Goal: Complete application form

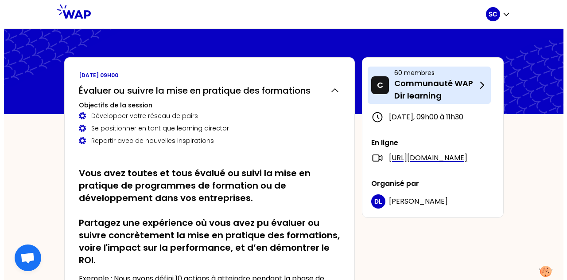
scroll to position [105, 0]
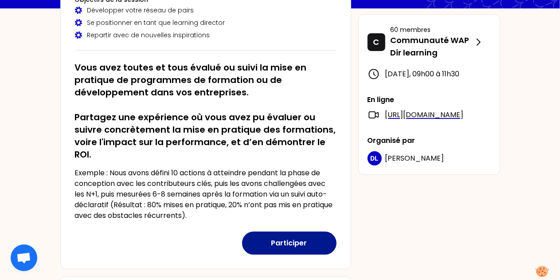
click at [284, 246] on button "Participer" at bounding box center [289, 242] width 94 height 23
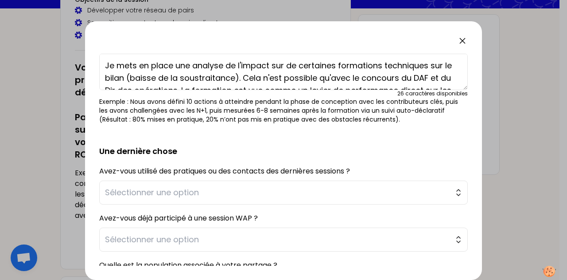
scroll to position [87, 0]
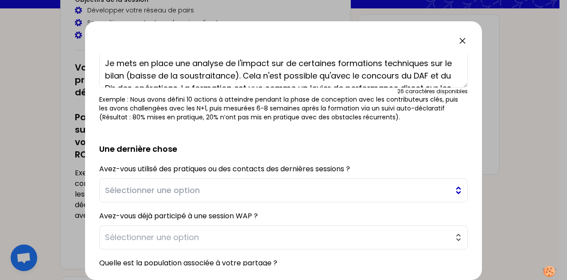
click at [450, 191] on button "Sélectionner une option" at bounding box center [283, 190] width 369 height 24
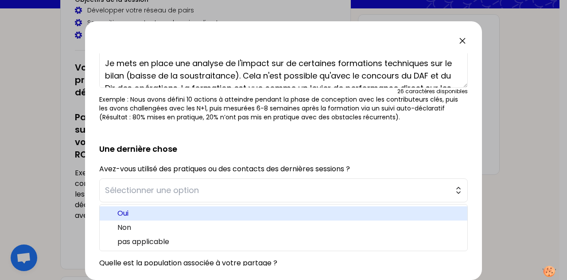
click at [134, 211] on span "Oui" at bounding box center [288, 213] width 343 height 11
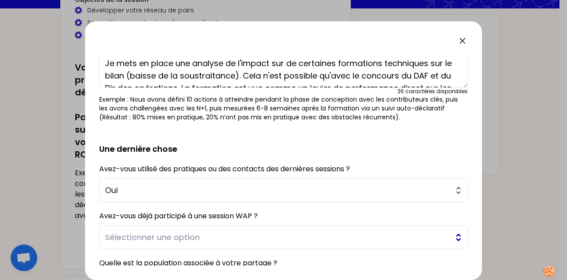
click at [452, 232] on button "Sélectionner une option" at bounding box center [283, 237] width 369 height 24
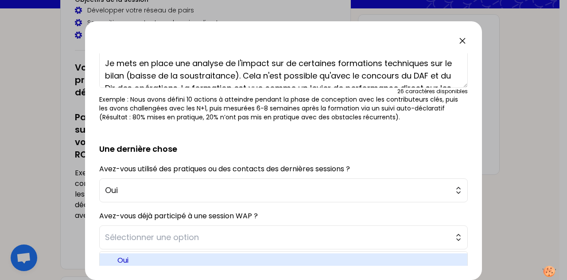
click at [121, 258] on span "Oui" at bounding box center [288, 260] width 343 height 11
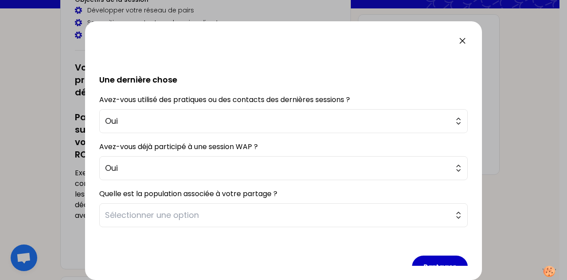
scroll to position [173, 0]
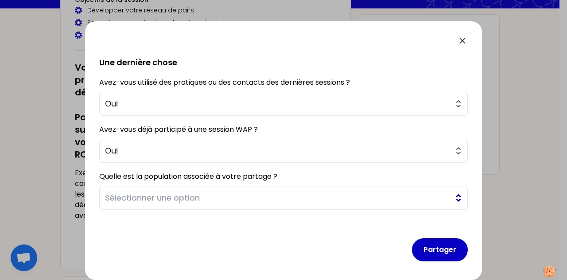
click at [453, 193] on button "Sélectionner une option" at bounding box center [283, 198] width 369 height 24
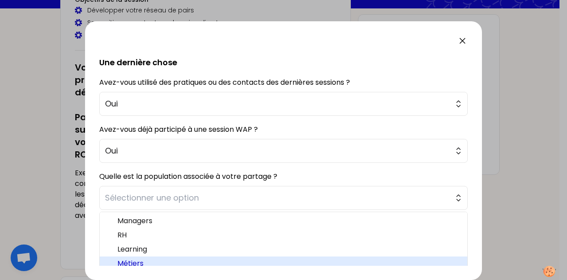
click at [128, 260] on span "Métiers" at bounding box center [288, 263] width 343 height 11
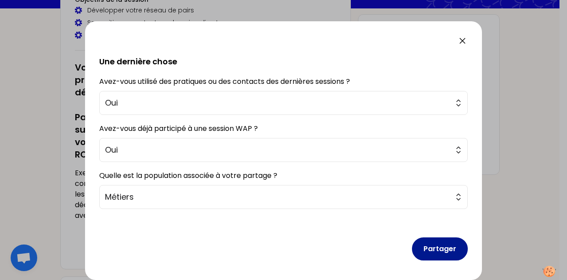
click at [435, 247] on button "Partager" at bounding box center [440, 248] width 56 height 23
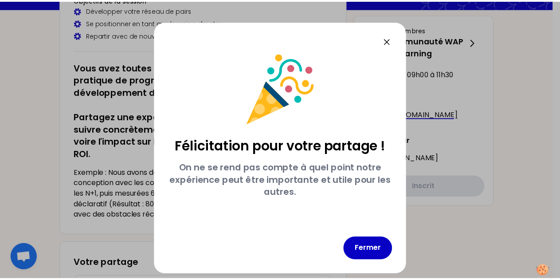
scroll to position [0, 0]
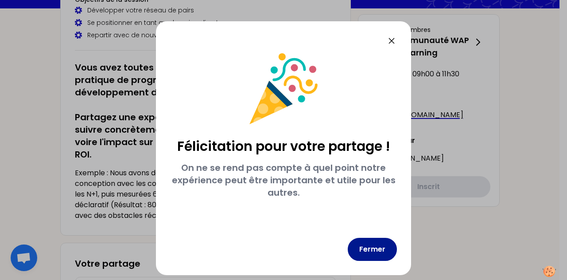
click at [364, 251] on button "Fermer" at bounding box center [372, 249] width 49 height 23
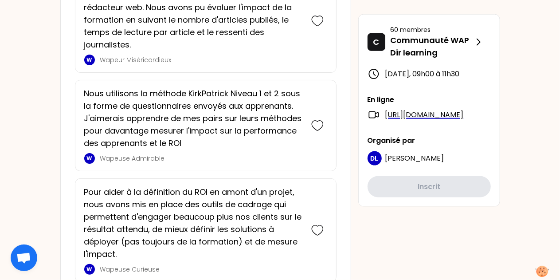
scroll to position [566, 0]
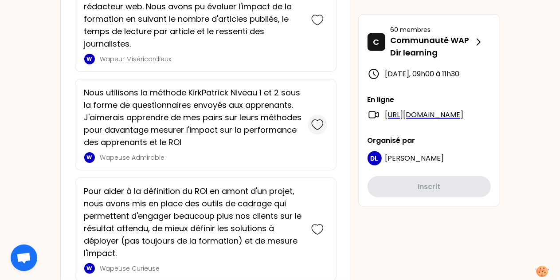
click at [316, 121] on icon at bounding box center [317, 124] width 12 height 12
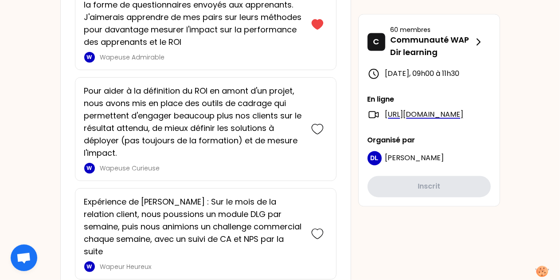
scroll to position [807, 0]
click at [313, 20] on icon at bounding box center [317, 25] width 11 height 10
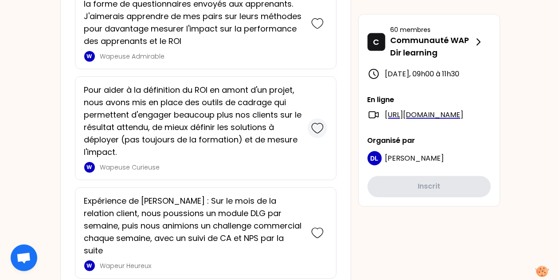
click at [316, 124] on icon at bounding box center [317, 128] width 12 height 12
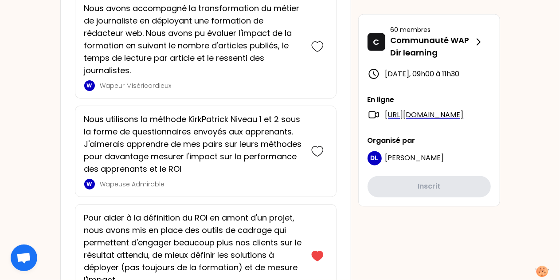
scroll to position [693, 0]
